Goal: Task Accomplishment & Management: Manage account settings

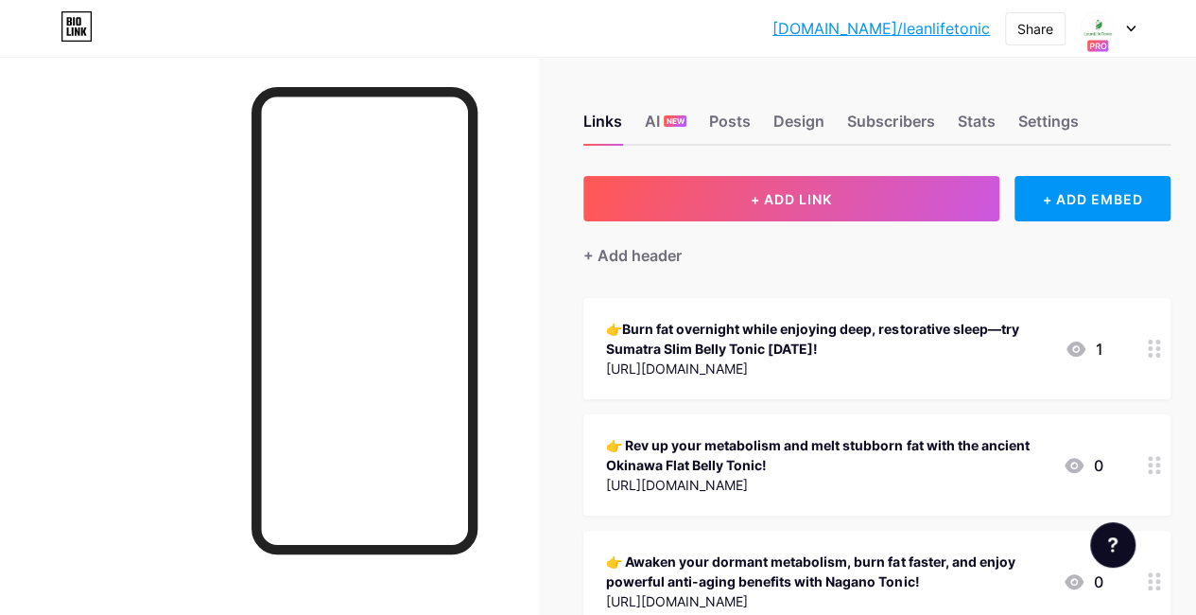
click at [1127, 24] on div at bounding box center [1108, 28] width 55 height 34
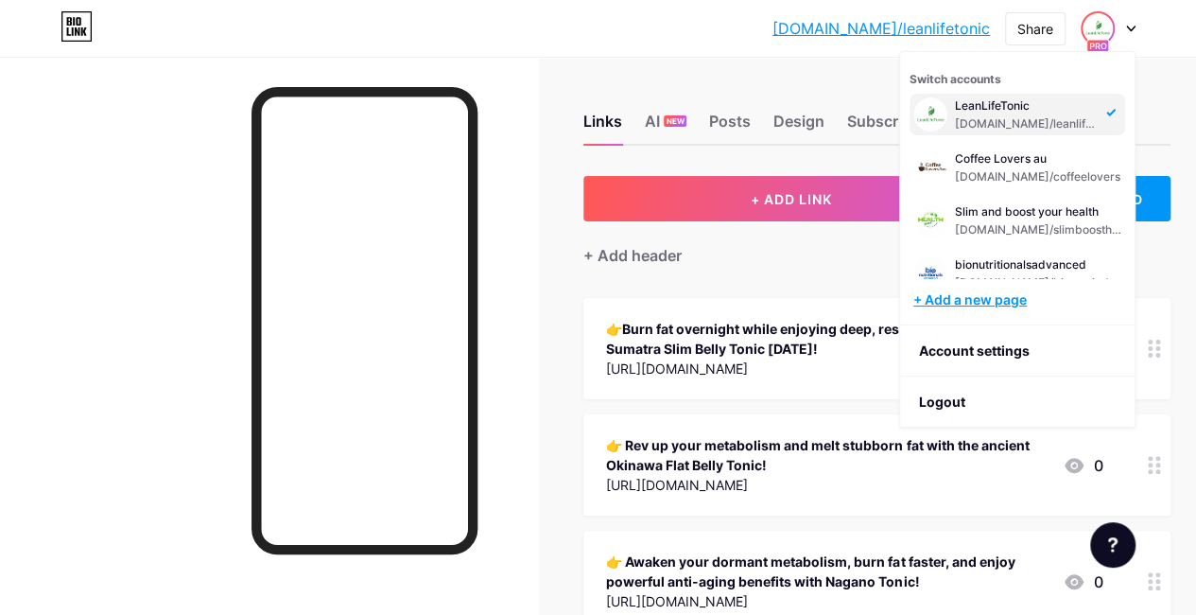
scroll to position [23, 0]
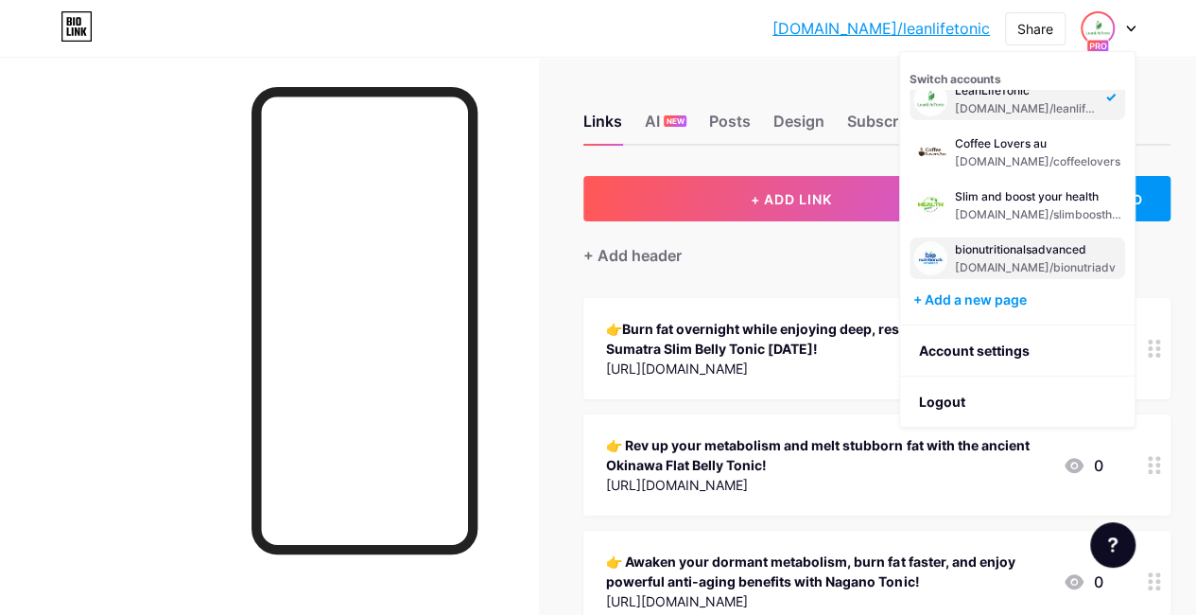
click at [991, 255] on div "bionutritionalsadvanced" at bounding box center [1035, 249] width 161 height 15
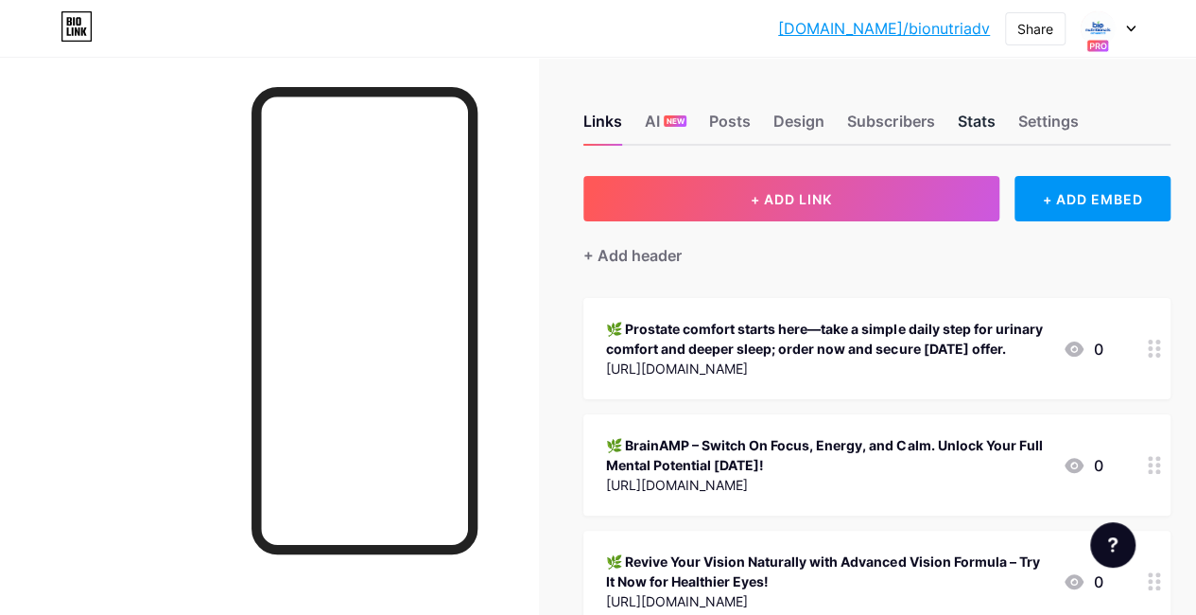
click at [975, 123] on div "Stats" at bounding box center [976, 127] width 38 height 34
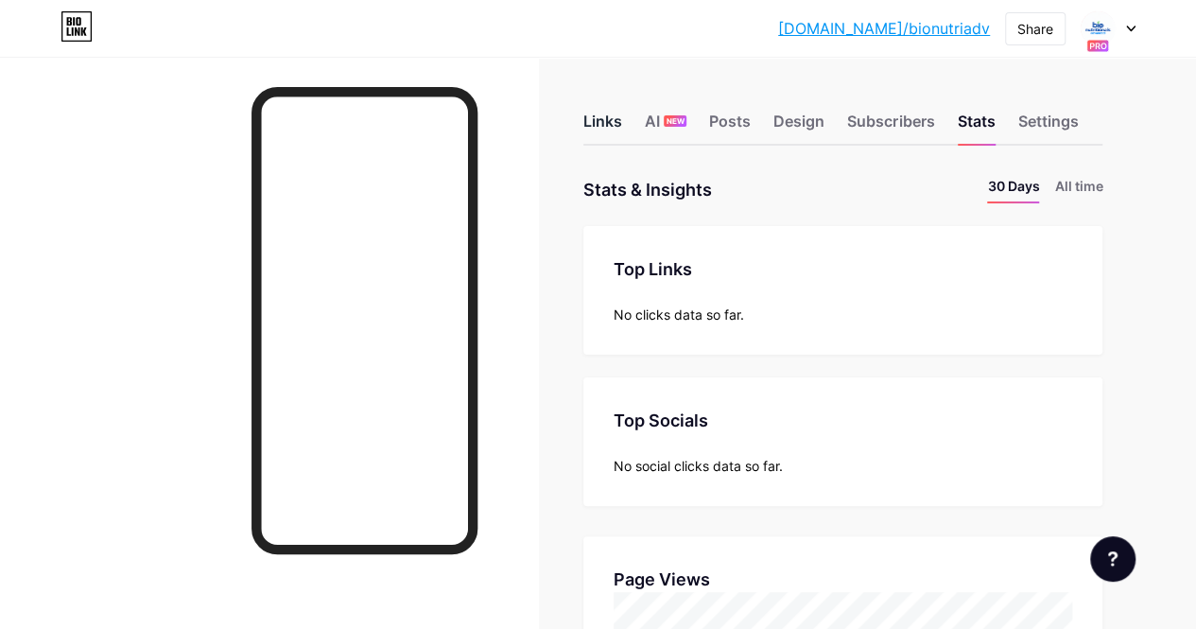
click at [618, 129] on div "Links" at bounding box center [602, 127] width 39 height 34
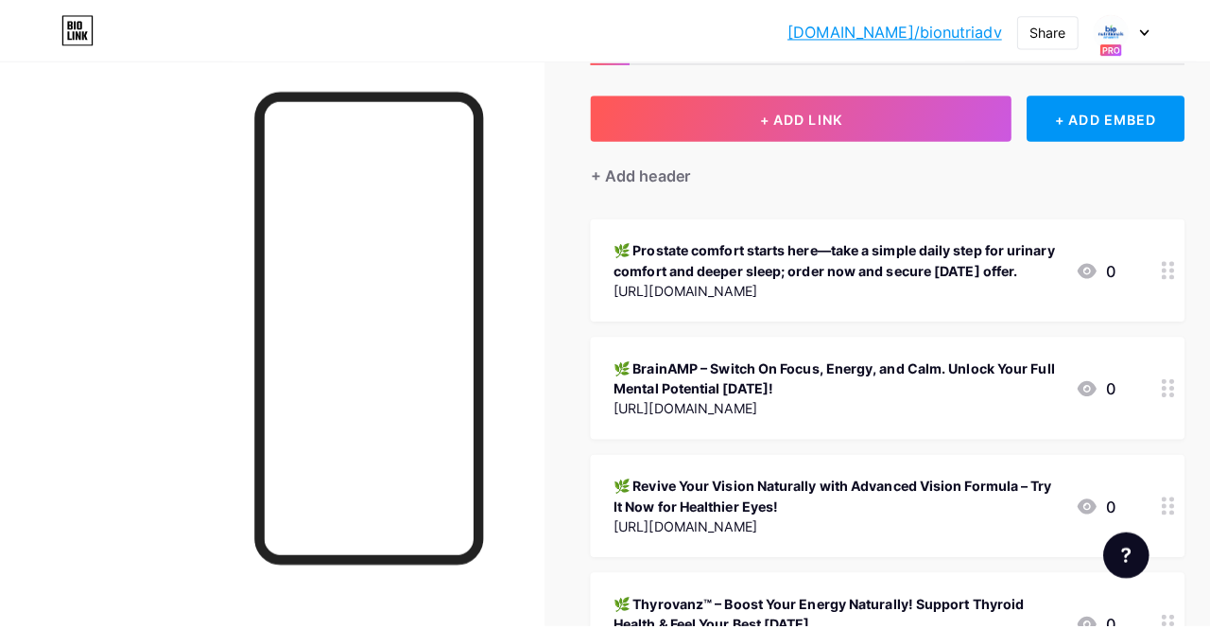
scroll to position [106, 0]
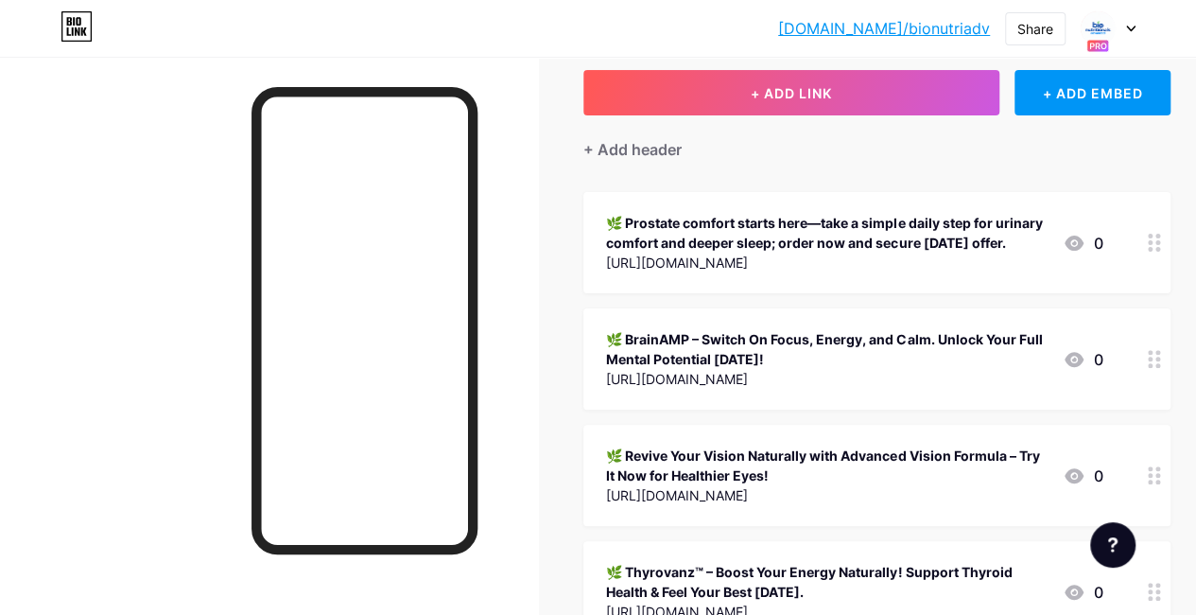
click at [1001, 247] on div "🌿 Prostate comfort starts here—take a simple daily step for urinary comfort and…" at bounding box center [827, 233] width 442 height 40
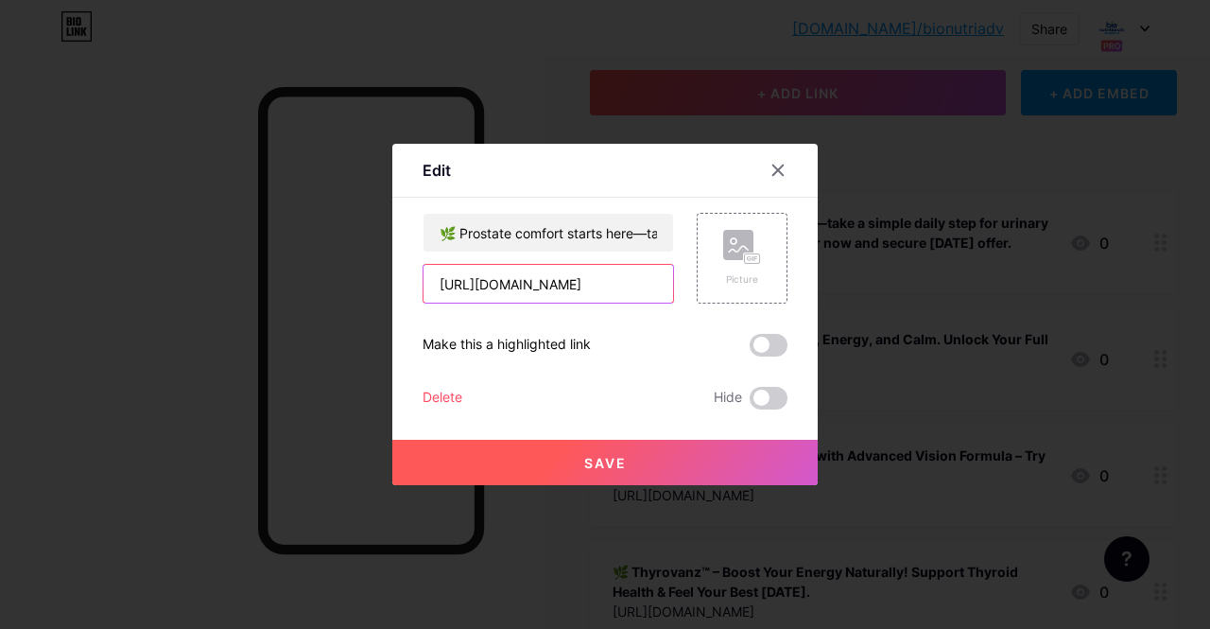
click at [558, 286] on input "[URL][DOMAIN_NAME]" at bounding box center [549, 284] width 250 height 38
drag, startPoint x: 559, startPoint y: 285, endPoint x: 726, endPoint y: 286, distance: 167.4
click at [726, 286] on div "🌿 Prostate comfort starts here—take a simple daily step for urinary comfort and…" at bounding box center [605, 258] width 365 height 91
click at [647, 283] on input "[URL][DOMAIN_NAME]" at bounding box center [549, 284] width 250 height 38
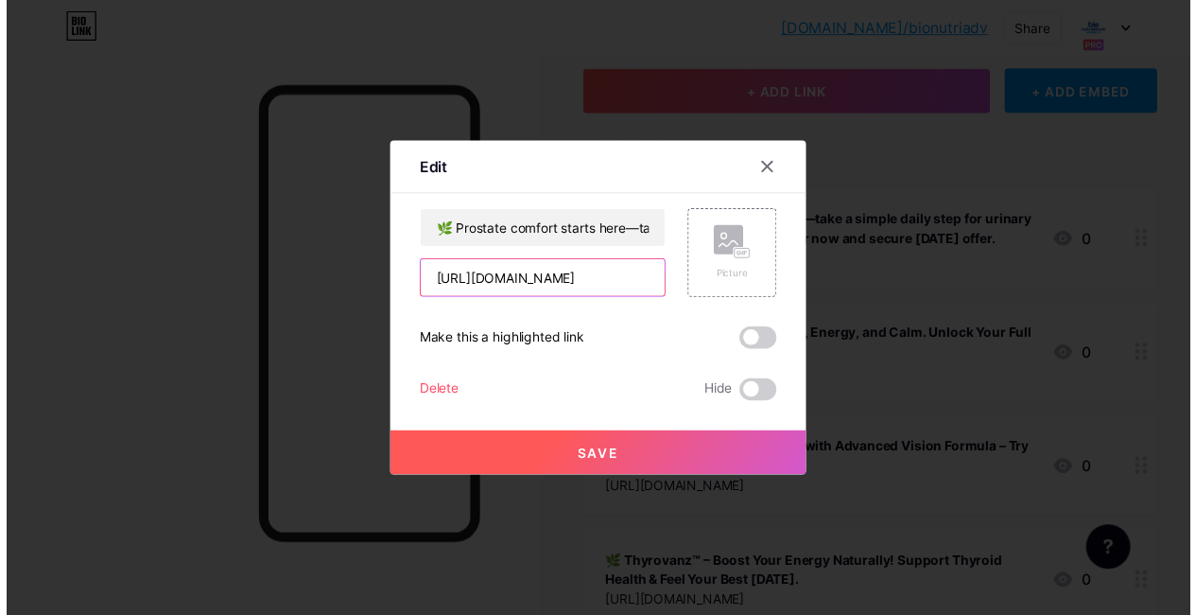
scroll to position [0, 0]
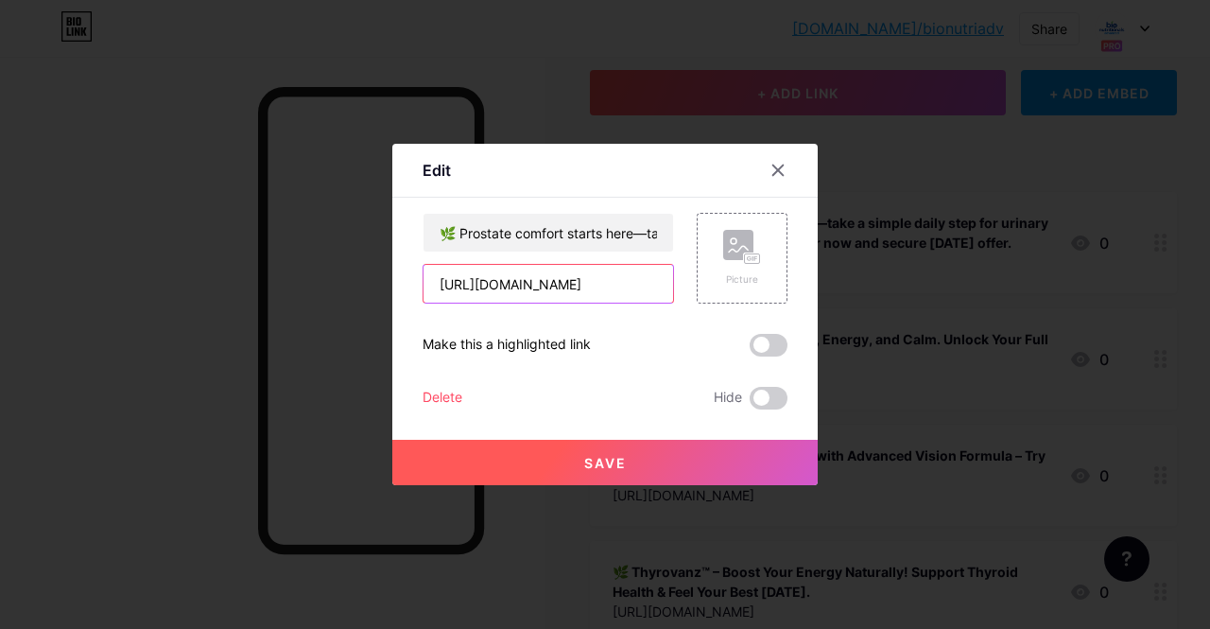
drag, startPoint x: 660, startPoint y: 285, endPoint x: 416, endPoint y: 288, distance: 244.0
click at [416, 288] on div "Edit Content YouTube Play YouTube video without leaving your page. ADD Vimeo Pl…" at bounding box center [605, 314] width 426 height 341
click at [550, 288] on input "[URL][DOMAIN_NAME]" at bounding box center [549, 284] width 250 height 38
click at [781, 169] on icon at bounding box center [778, 170] width 15 height 15
